Goal: Task Accomplishment & Management: Manage account settings

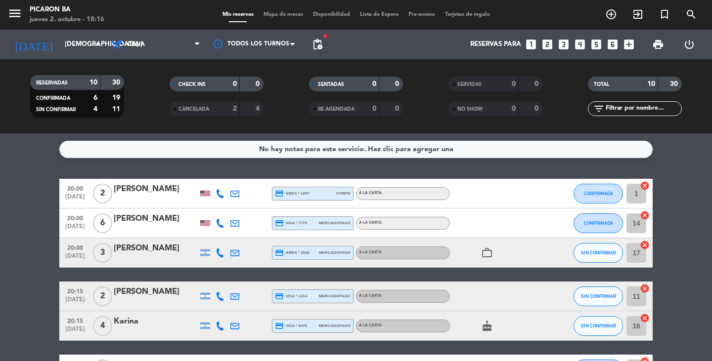
scroll to position [1, 0]
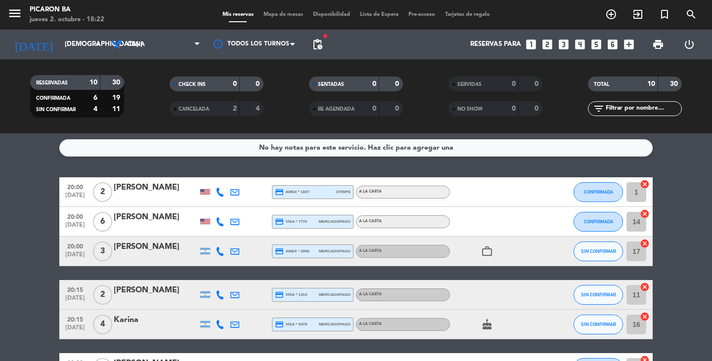
drag, startPoint x: 16, startPoint y: 212, endPoint x: 15, endPoint y: 238, distance: 26.2
click at [15, 238] on bookings-row "20:00 [DATE] 2 [PERSON_NAME] credit_card amex * 1007 stripe A LA CARTA CONFIRMA…" at bounding box center [356, 353] width 712 height 352
click at [501, 164] on div "No hay notas para este servicio. Haz clic para agregar una 20:00 [DATE] 2 [PERS…" at bounding box center [356, 247] width 712 height 228
click at [218, 185] on div at bounding box center [220, 191] width 15 height 29
click at [218, 190] on icon at bounding box center [220, 192] width 9 height 9
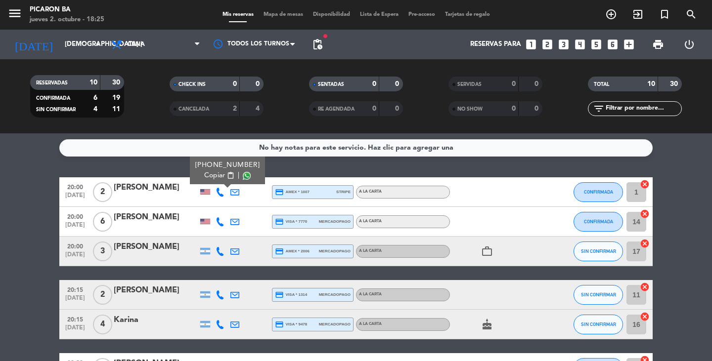
click at [36, 206] on bookings-row "20:00 [DATE] 2 [PERSON_NAME] [PHONE_NUMBER] Copiar content_paste | credit_card …" at bounding box center [356, 353] width 712 height 352
click at [13, 237] on bookings-row "20:00 [DATE] 2 [PERSON_NAME] credit_card amex * 1007 stripe A LA CARTA CONFIRMA…" at bounding box center [356, 353] width 712 height 352
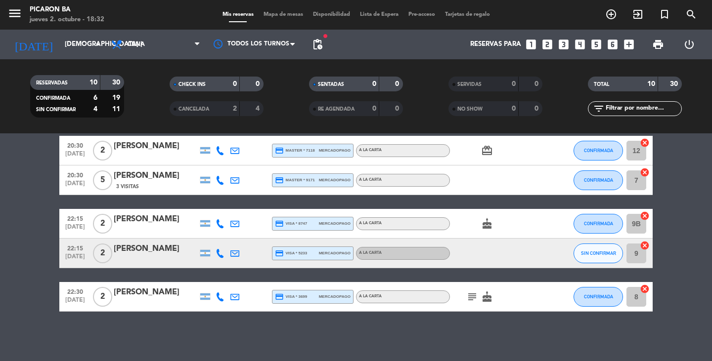
scroll to position [199, 0]
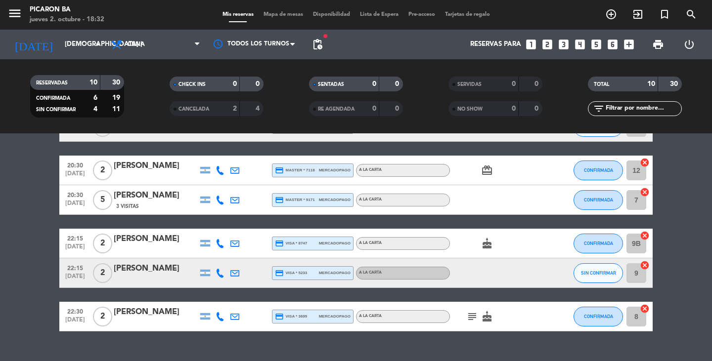
click at [470, 316] on icon "subject" at bounding box center [472, 317] width 12 height 12
click at [47, 328] on bookings-row "20:00 [DATE] 2 [PERSON_NAME] credit_card amex * 1007 stripe A LA CARTA CONFIRMA…" at bounding box center [356, 156] width 712 height 352
click at [34, 215] on bookings-row "20:00 [DATE] 2 [PERSON_NAME] credit_card amex * 1007 stripe A LA CARTA CONFIRMA…" at bounding box center [356, 156] width 712 height 352
